Goal: Information Seeking & Learning: Find specific fact

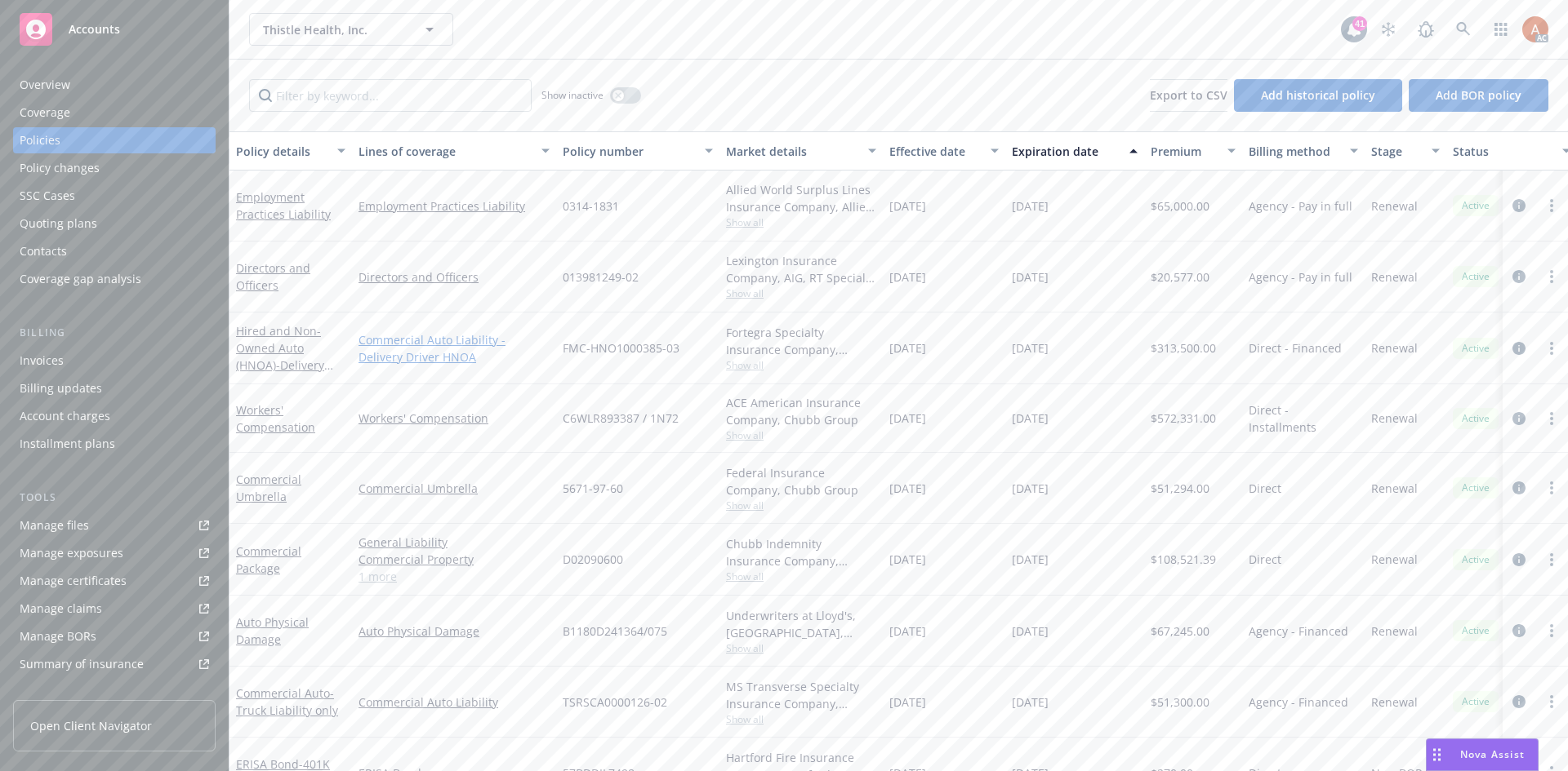
scroll to position [50, 0]
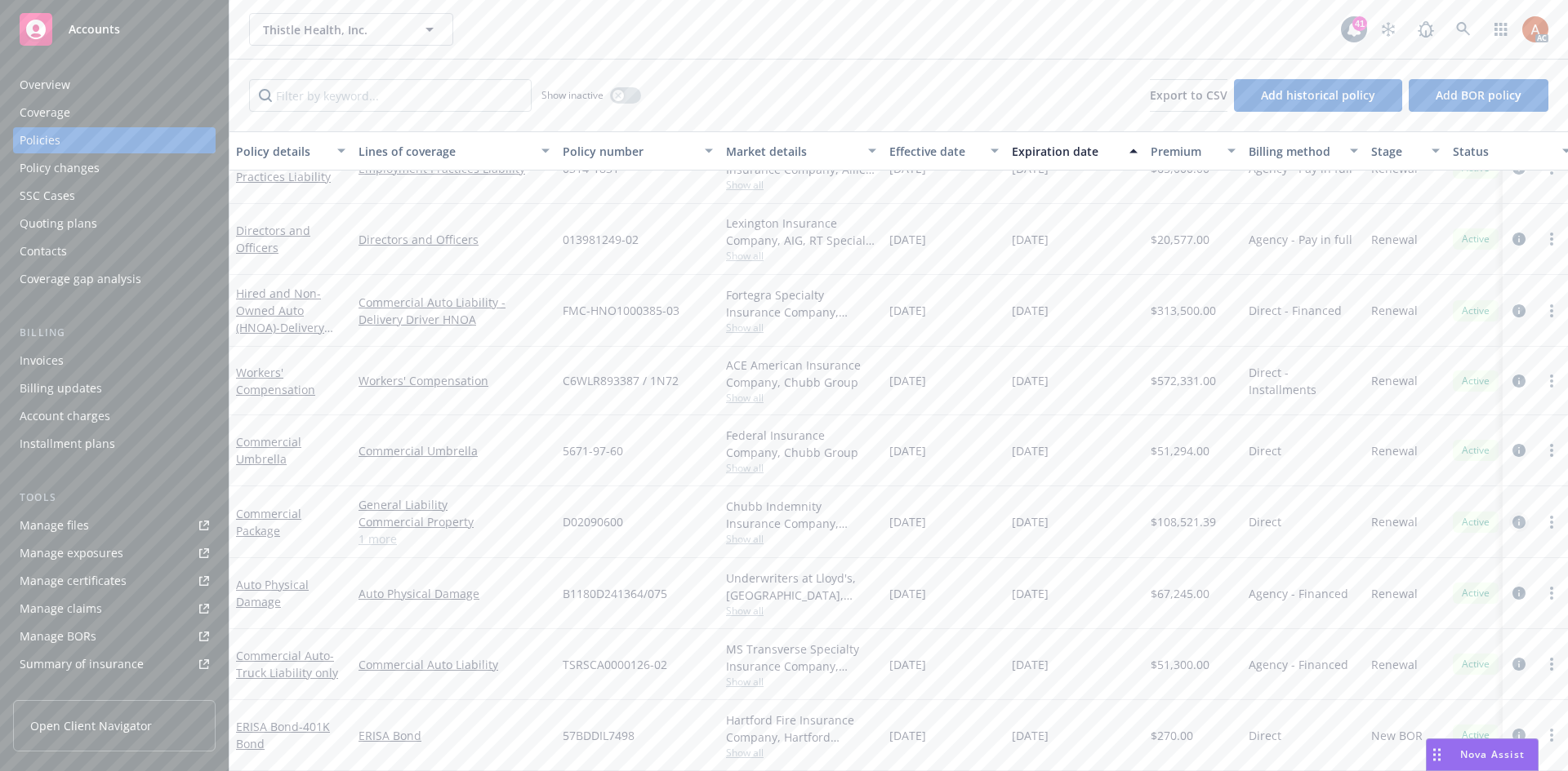
click at [1512, 516] on icon "circleInformation" at bounding box center [1519, 522] width 13 height 13
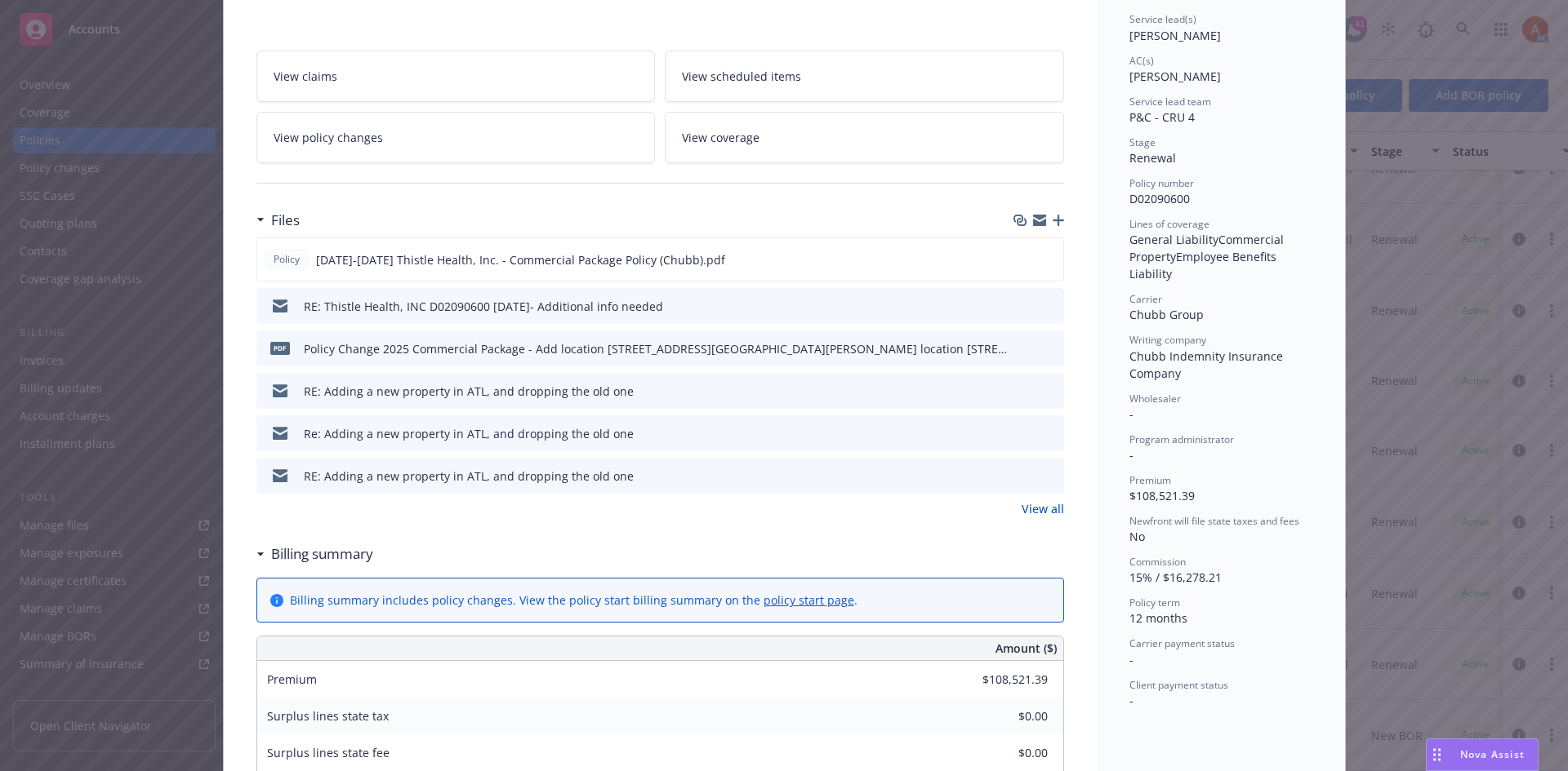
scroll to position [244, 0]
click at [1035, 508] on link "View all" at bounding box center [1042, 507] width 43 height 18
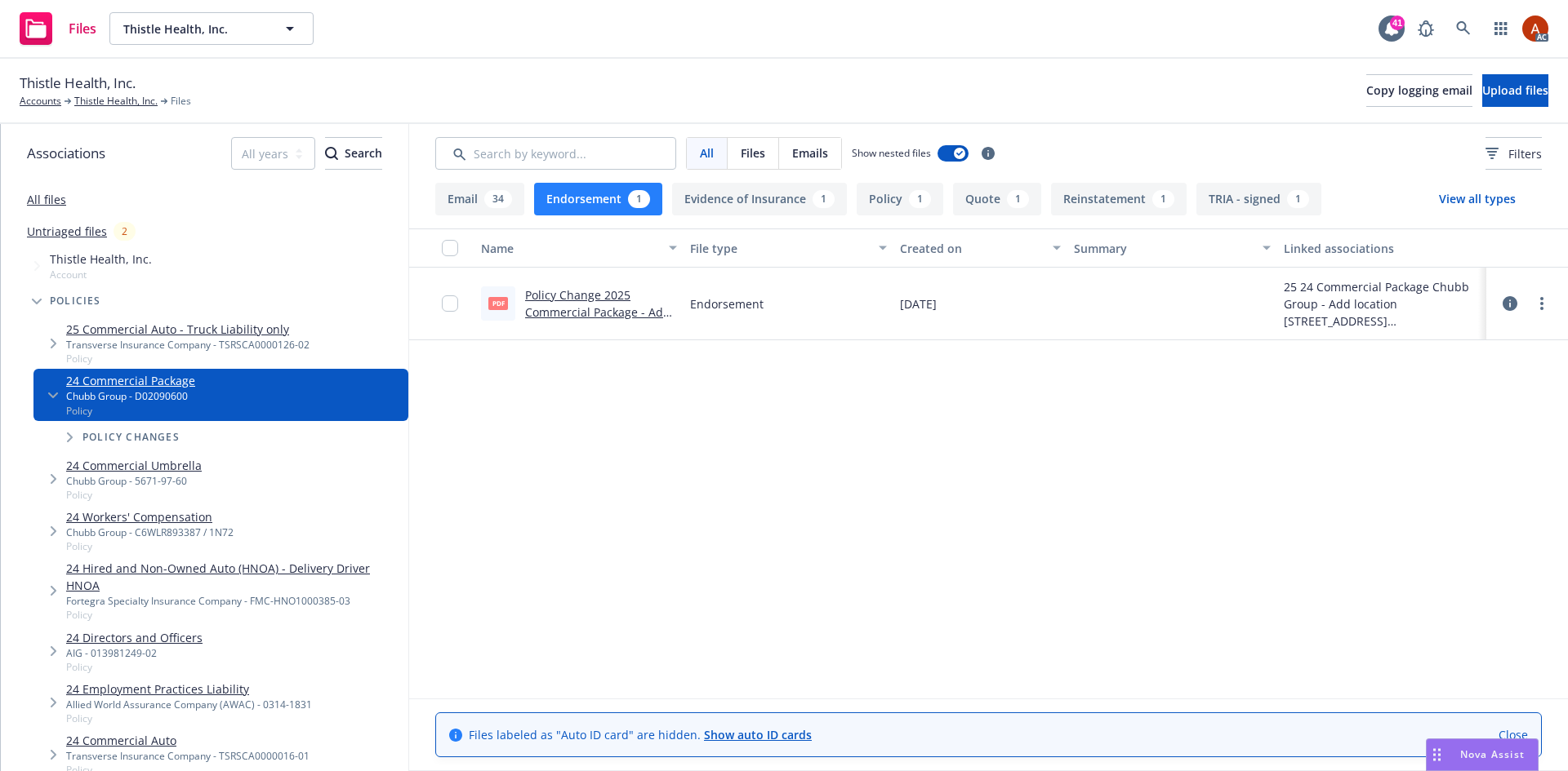
click at [1505, 301] on icon at bounding box center [1510, 304] width 15 height 15
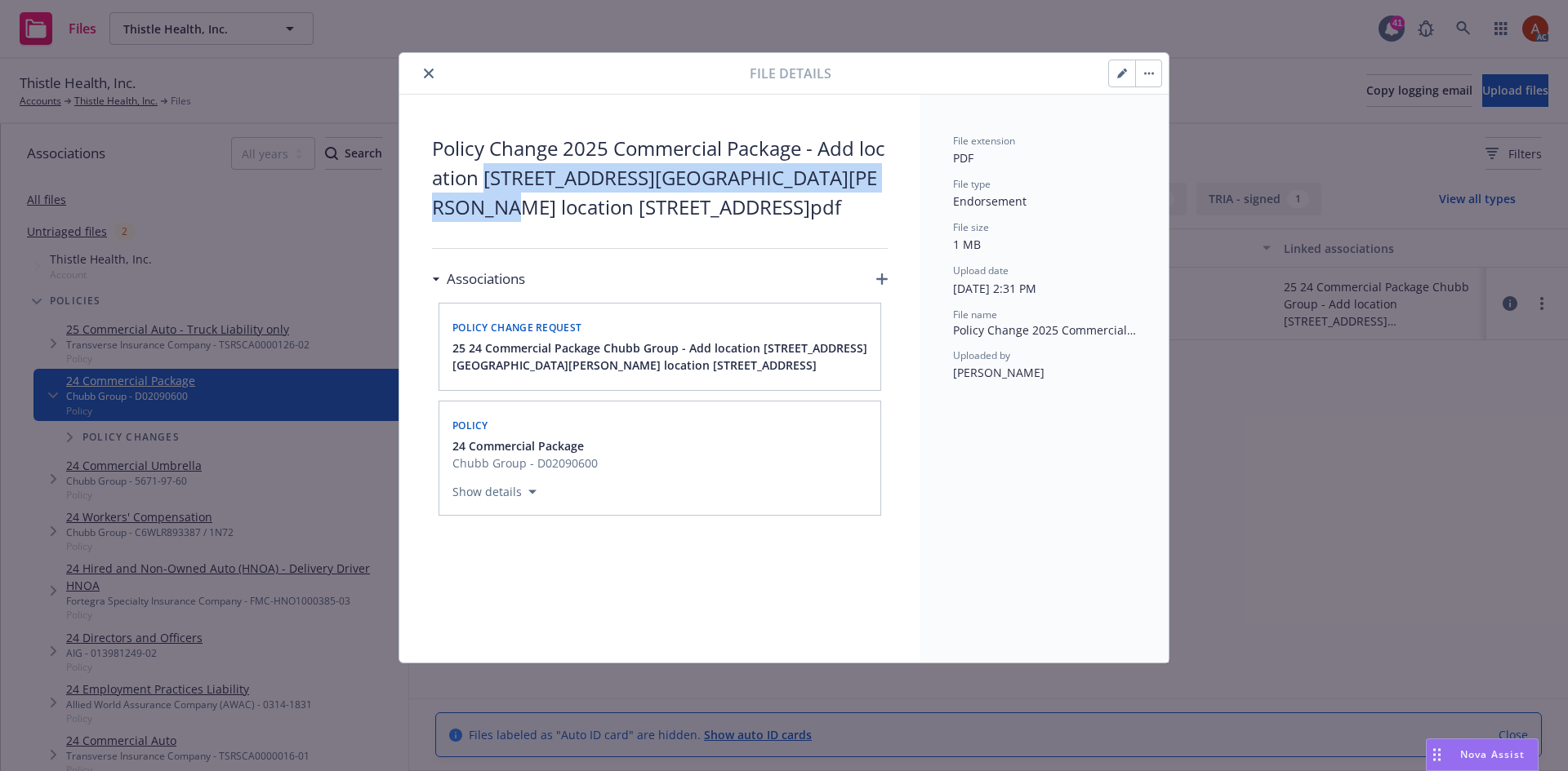
drag, startPoint x: 484, startPoint y: 177, endPoint x: 888, endPoint y: 177, distance: 404.0
click at [888, 177] on div "Policy Change 2025 Commercial Package - Add location [STREET_ADDRESS][GEOGRAPHI…" at bounding box center [660, 378] width 521 height 568
click at [873, 184] on span "Policy Change 2025 Commercial Package - Add location [STREET_ADDRESS][GEOGRAPHI…" at bounding box center [660, 178] width 456 height 88
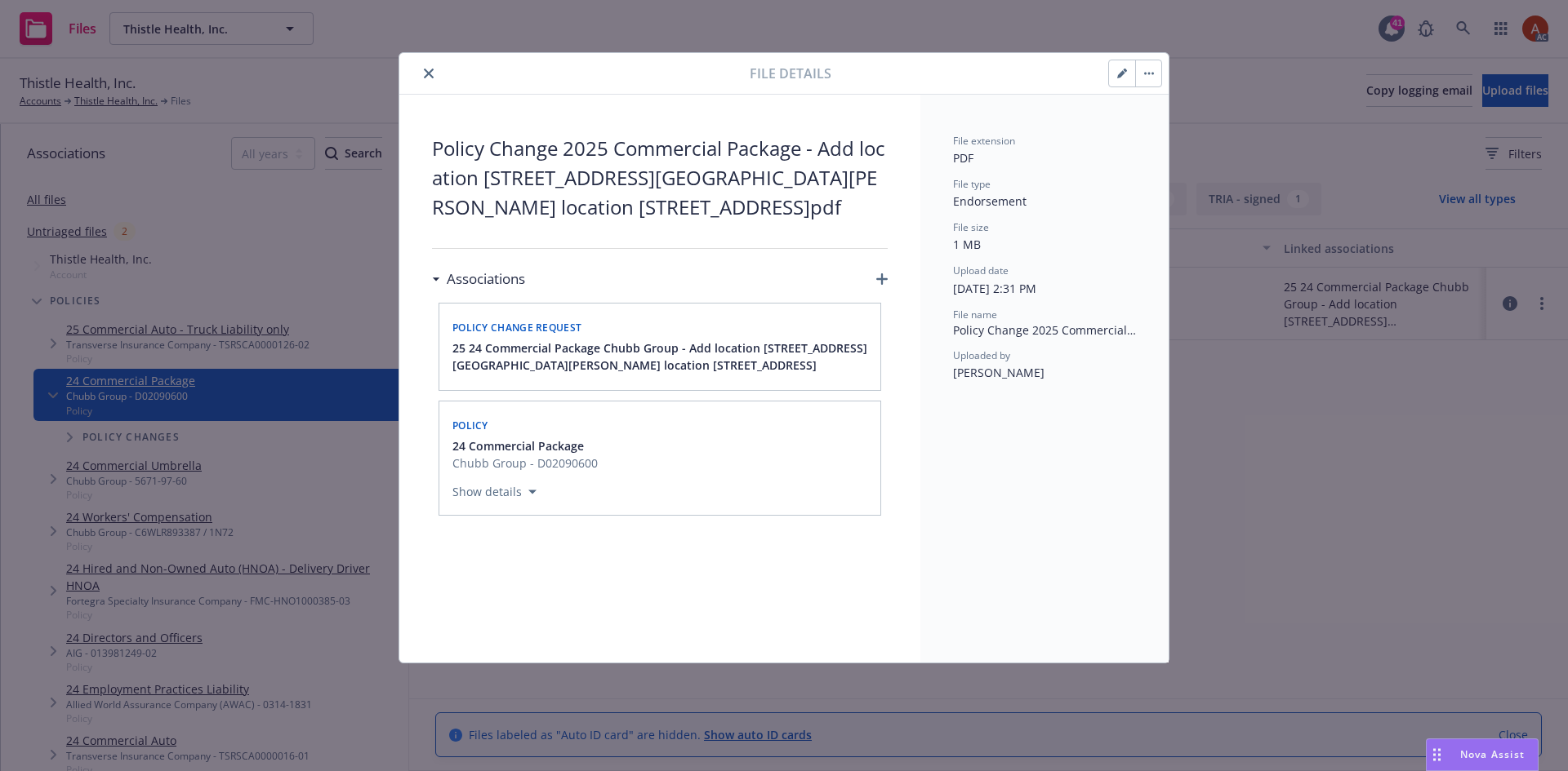
click at [865, 179] on span "Policy Change 2025 Commercial Package - Add location [STREET_ADDRESS][GEOGRAPHI…" at bounding box center [660, 178] width 456 height 88
copy span "6655"
